Goal: Task Accomplishment & Management: Complete application form

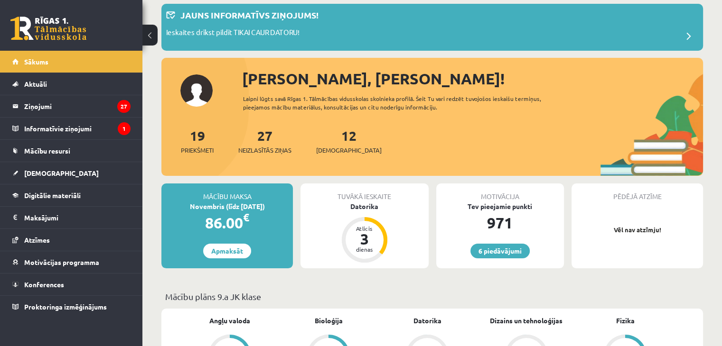
scroll to position [55, 0]
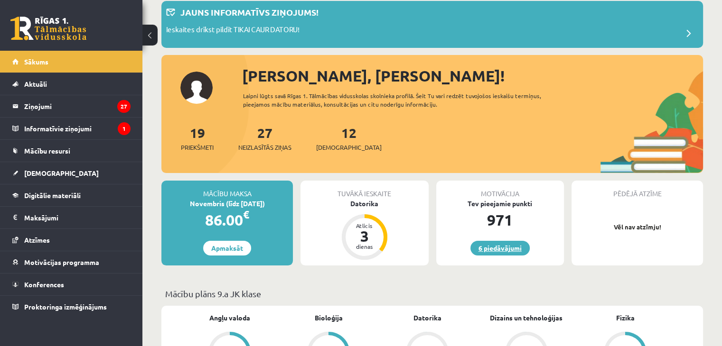
click at [502, 248] on link "6 piedāvājumi" at bounding box center [499, 248] width 59 height 15
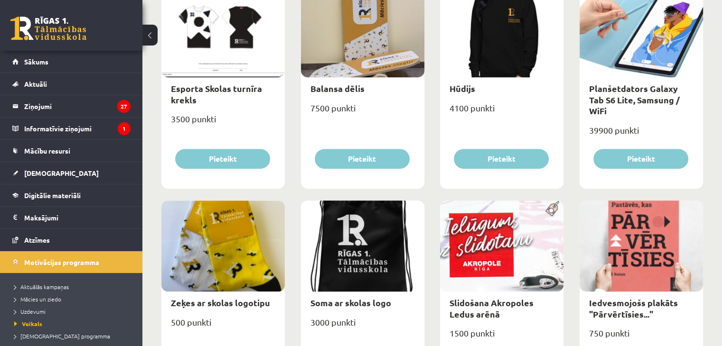
scroll to position [596, 0]
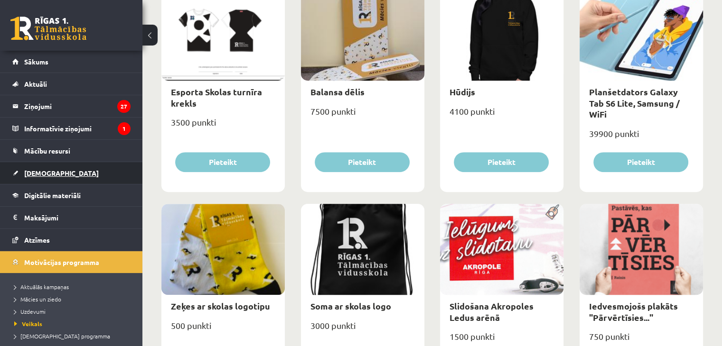
click at [47, 171] on span "[DEMOGRAPHIC_DATA]" at bounding box center [61, 173] width 75 height 9
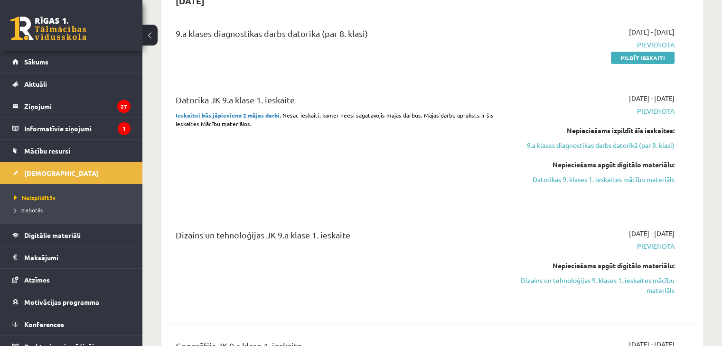
scroll to position [224, 0]
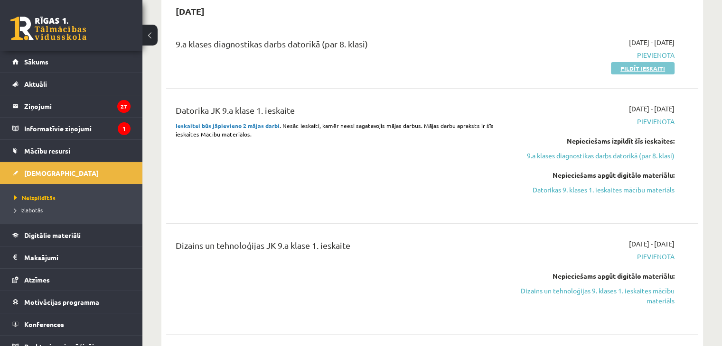
click at [634, 63] on link "Pildīt ieskaiti" at bounding box center [643, 68] width 64 height 12
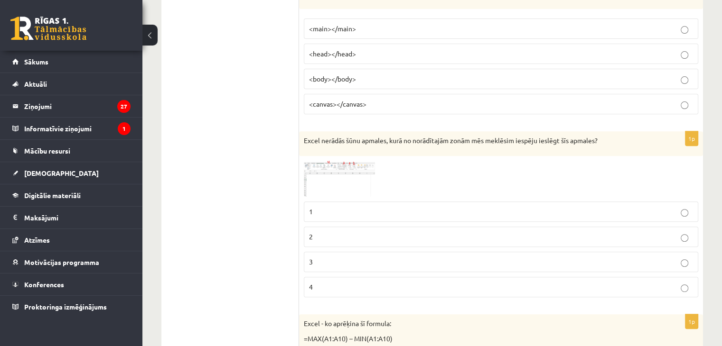
scroll to position [336, 0]
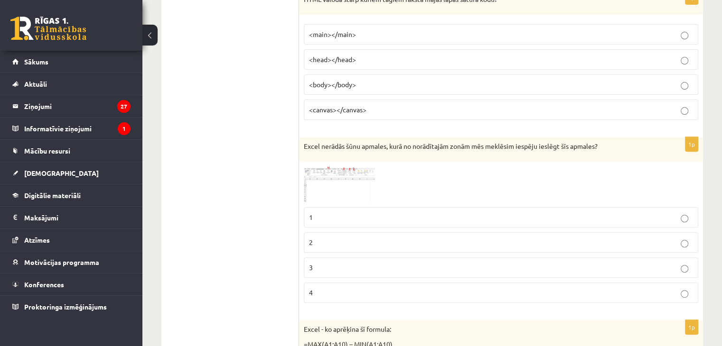
click at [353, 194] on img at bounding box center [339, 185] width 71 height 37
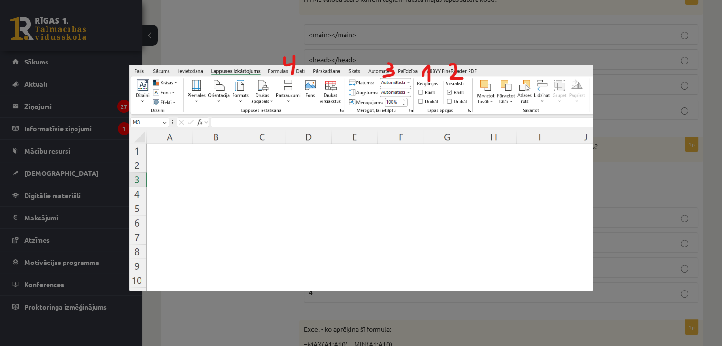
click at [622, 163] on div at bounding box center [361, 173] width 722 height 346
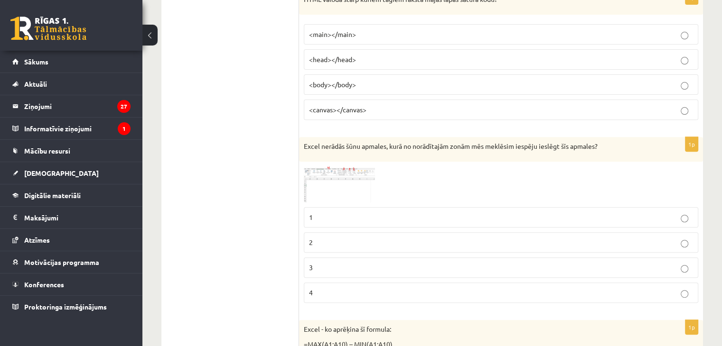
click at [341, 179] on img at bounding box center [339, 185] width 71 height 37
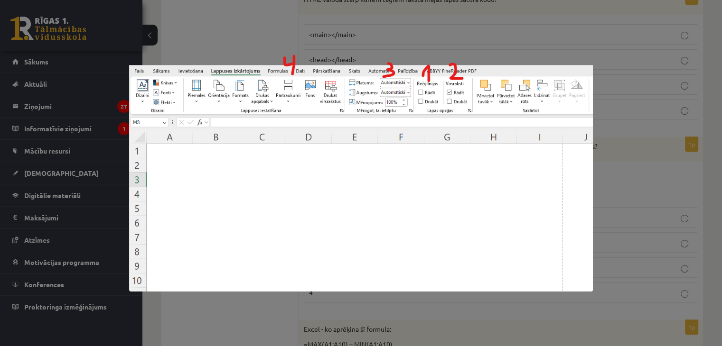
click at [617, 173] on div at bounding box center [361, 173] width 722 height 346
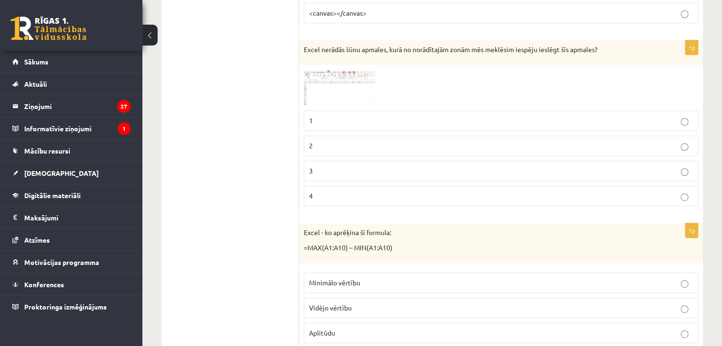
scroll to position [444, 0]
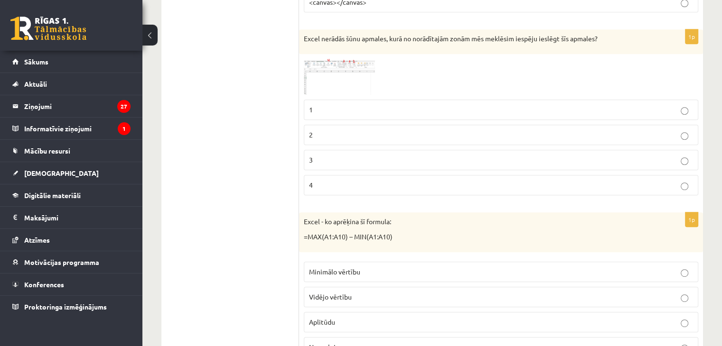
click at [368, 65] on img at bounding box center [339, 77] width 71 height 37
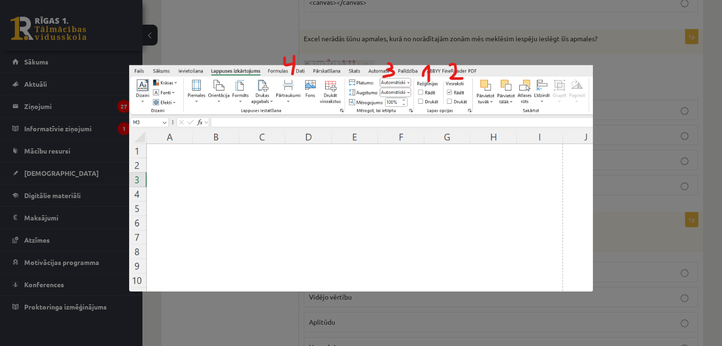
click at [642, 63] on div at bounding box center [361, 173] width 722 height 346
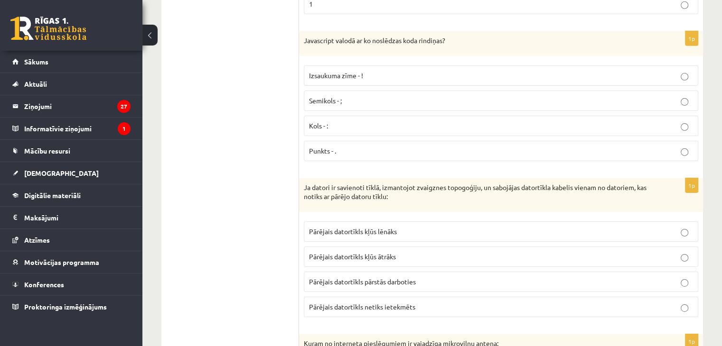
scroll to position [3083, 0]
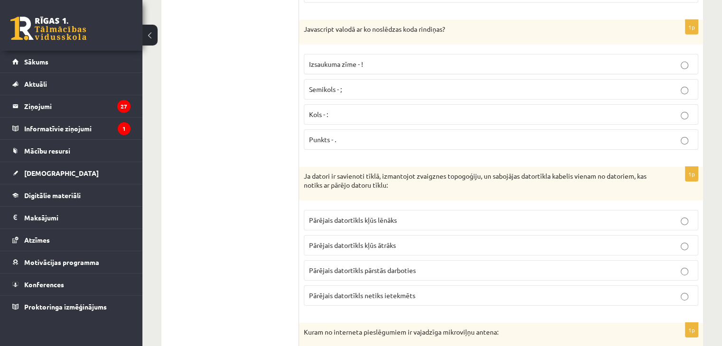
click at [684, 80] on label "Semikols - ;" at bounding box center [501, 89] width 394 height 20
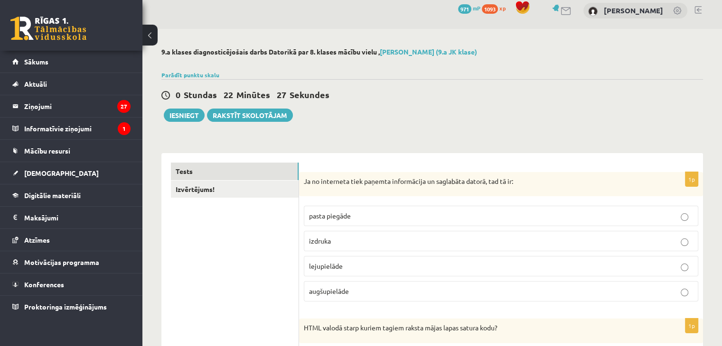
scroll to position [0, 0]
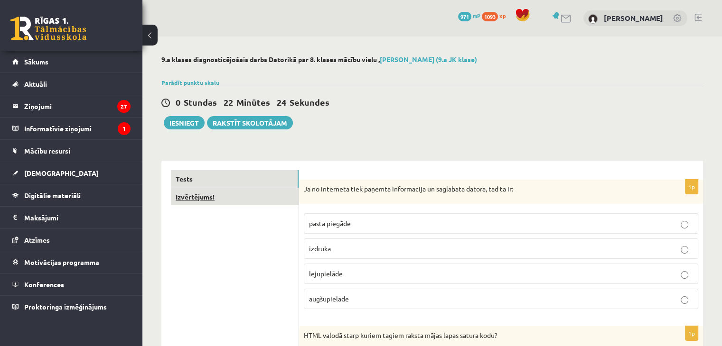
click at [234, 203] on link "Izvērtējums!" at bounding box center [235, 197] width 128 height 18
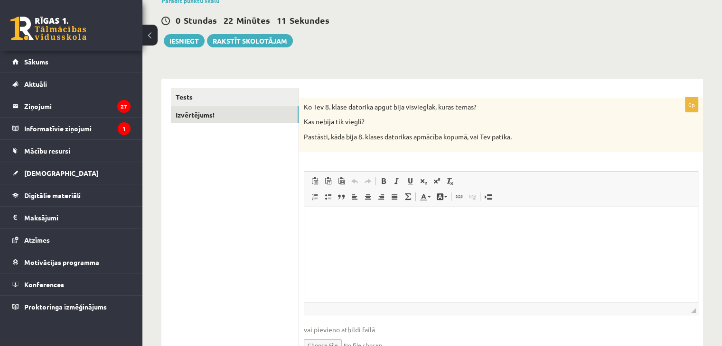
scroll to position [85, 0]
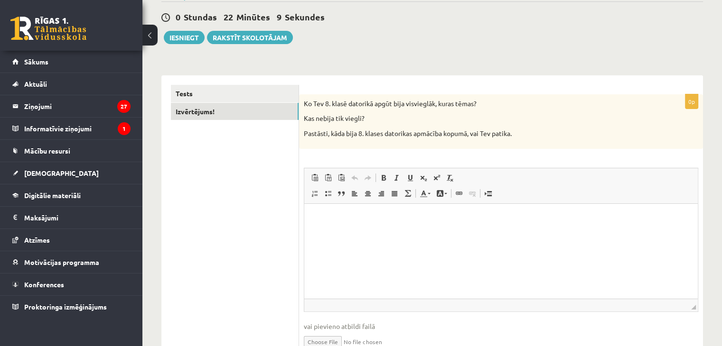
click at [348, 219] on p "Визуальный текстовый редактор, wiswyg-editor-user-answer-47434055822580" at bounding box center [501, 218] width 374 height 10
click at [318, 219] on p "**********" at bounding box center [501, 218] width 375 height 10
click at [376, 216] on p "**********" at bounding box center [501, 218] width 375 height 10
click at [188, 36] on button "Iesniegt" at bounding box center [184, 37] width 41 height 13
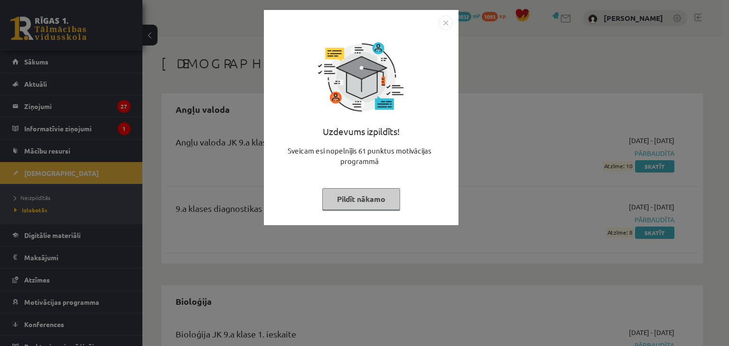
click at [444, 24] on img "Close" at bounding box center [446, 23] width 14 height 14
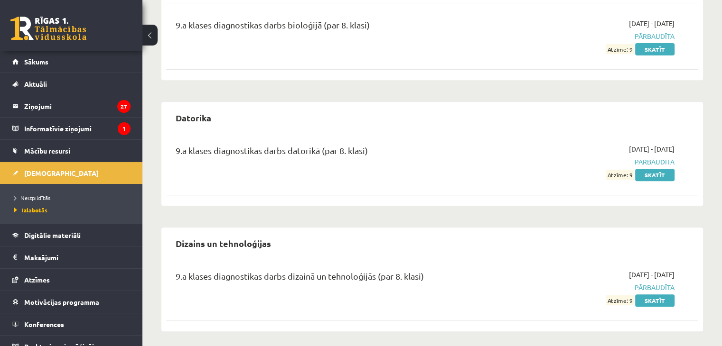
scroll to position [386, 0]
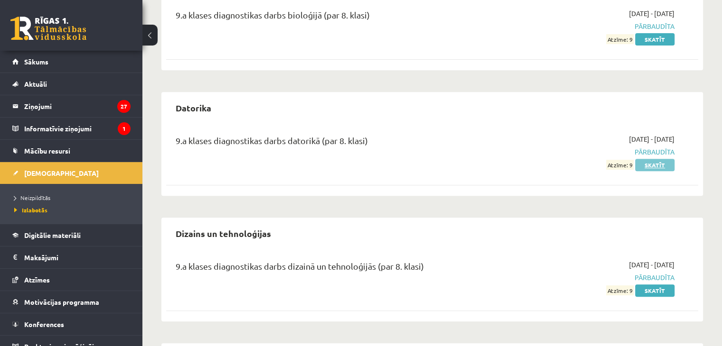
click at [650, 162] on link "Skatīt" at bounding box center [654, 165] width 39 height 12
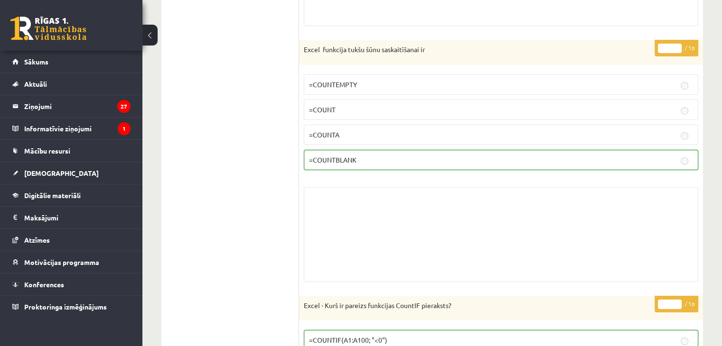
scroll to position [7615, 0]
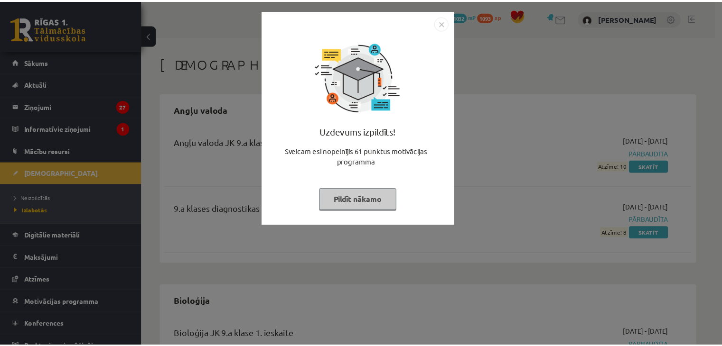
scroll to position [386, 0]
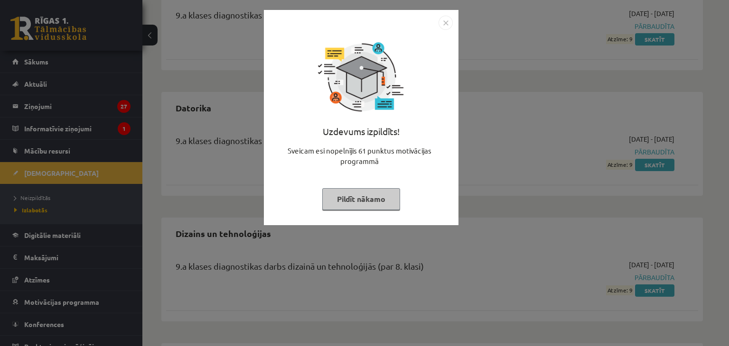
click at [443, 20] on img "Close" at bounding box center [446, 23] width 14 height 14
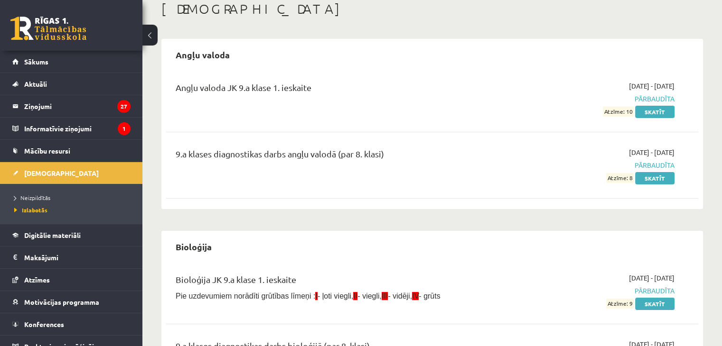
scroll to position [39, 0]
